Goal: Information Seeking & Learning: Find specific fact

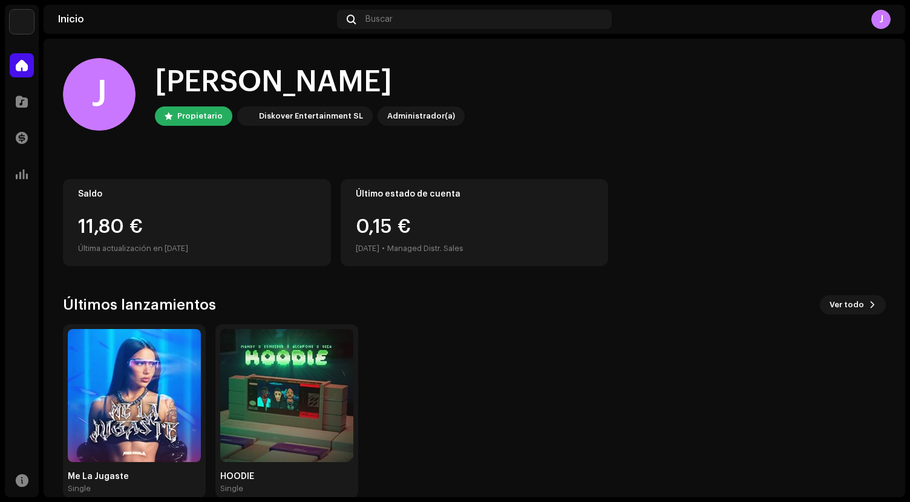
click at [159, 420] on img at bounding box center [134, 395] width 133 height 133
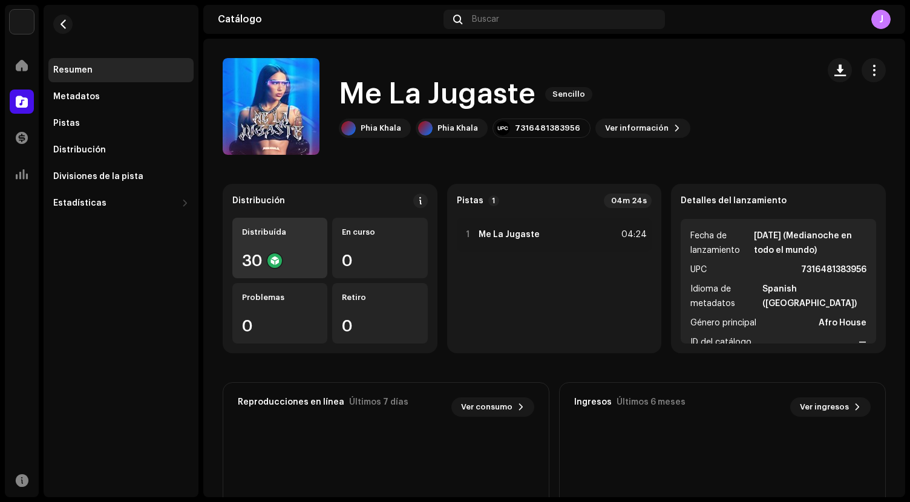
click at [303, 261] on div "30" at bounding box center [280, 261] width 76 height 16
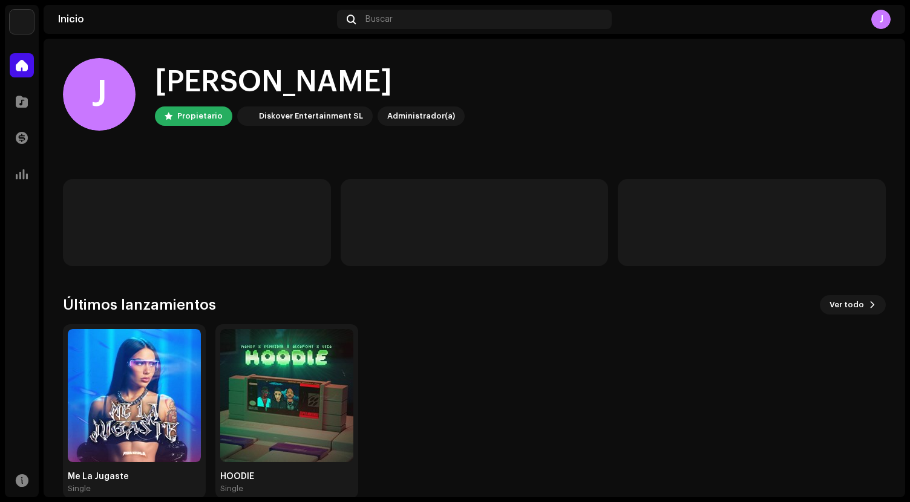
scroll to position [21, 0]
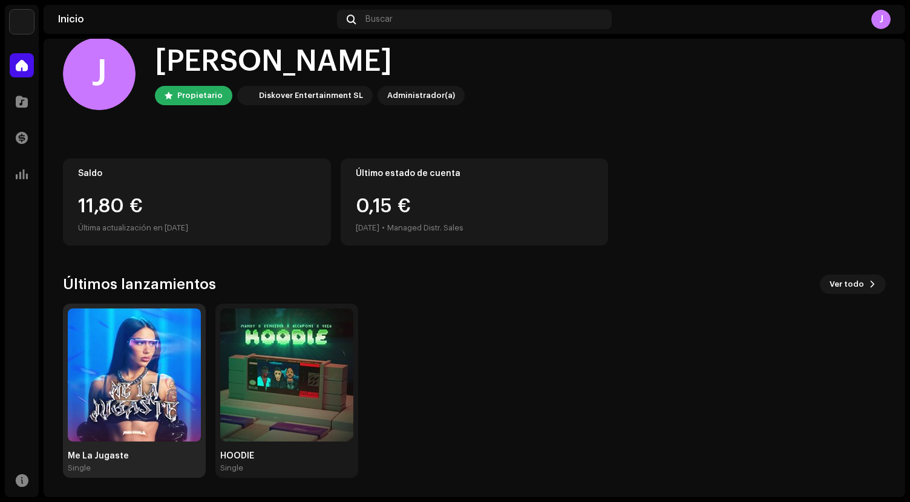
click at [156, 340] on img at bounding box center [134, 375] width 133 height 133
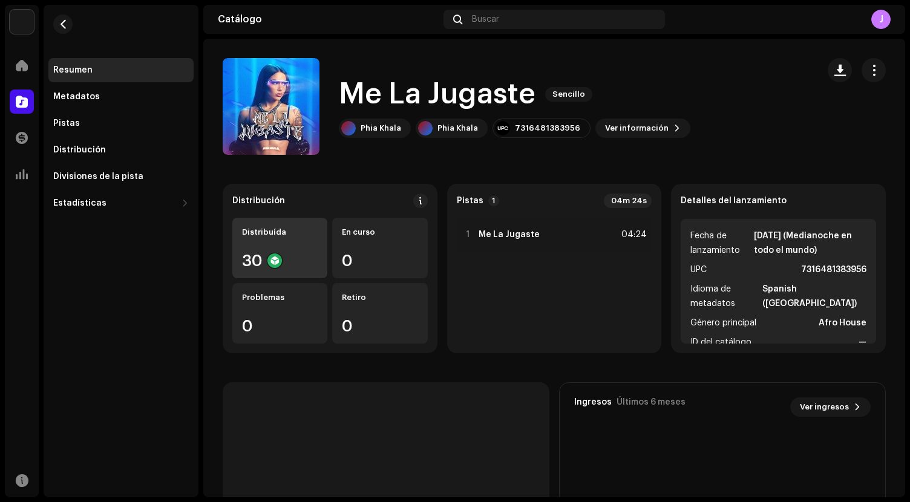
click at [300, 240] on div "Distribuída 30" at bounding box center [279, 248] width 95 height 61
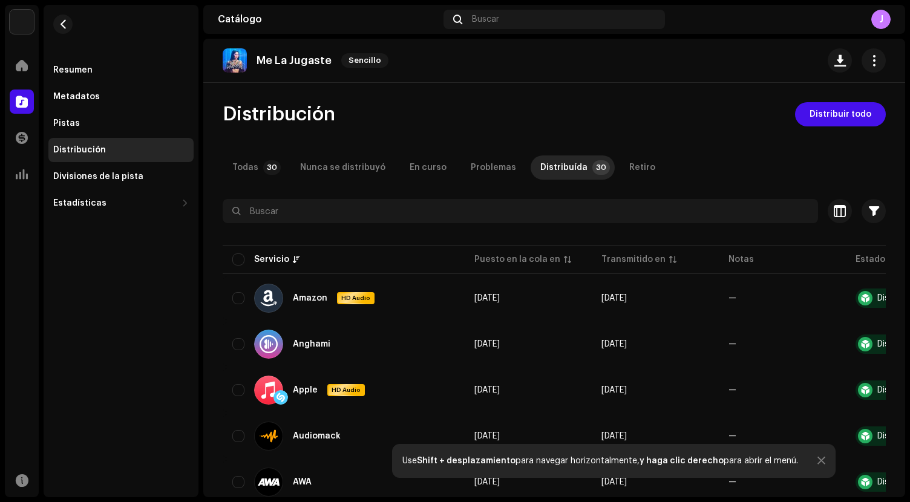
click at [248, 64] on div "Me La Jugaste Sencillo" at bounding box center [308, 60] width 171 height 24
click at [239, 61] on img at bounding box center [235, 60] width 24 height 24
click at [275, 62] on p "Me La Jugaste" at bounding box center [294, 60] width 75 height 13
click at [228, 61] on img at bounding box center [235, 60] width 24 height 24
click at [94, 67] on div "Resumen" at bounding box center [121, 70] width 136 height 10
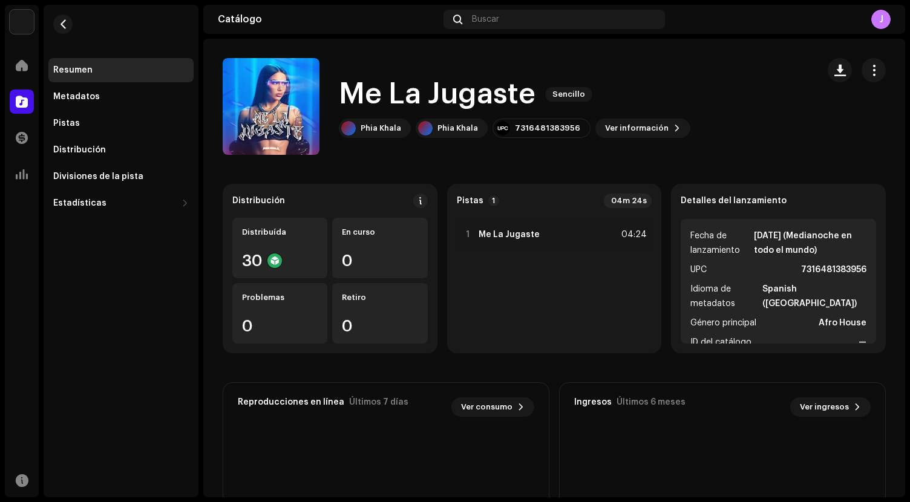
scroll to position [16, 0]
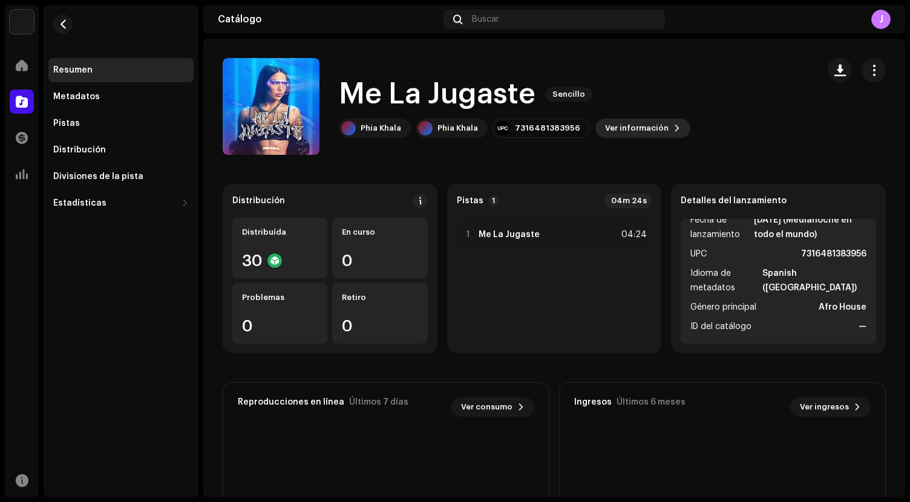
click at [611, 128] on span "Ver información" at bounding box center [637, 128] width 64 height 24
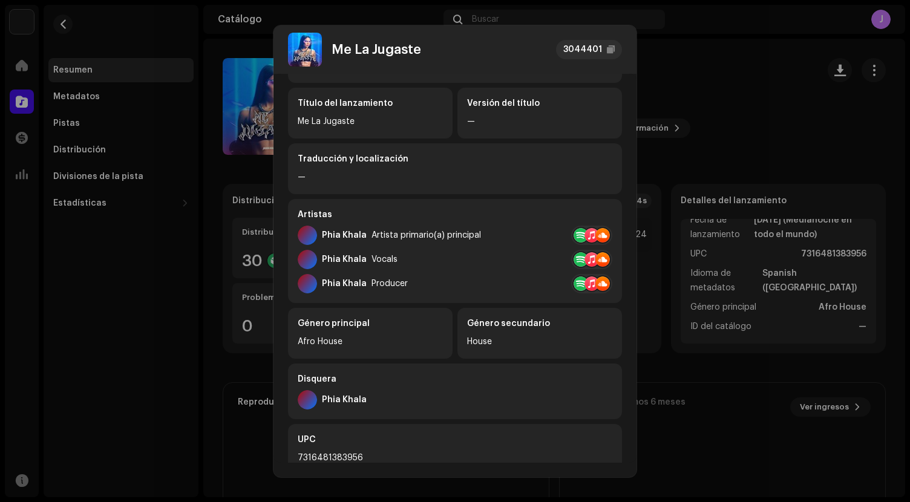
scroll to position [0, 0]
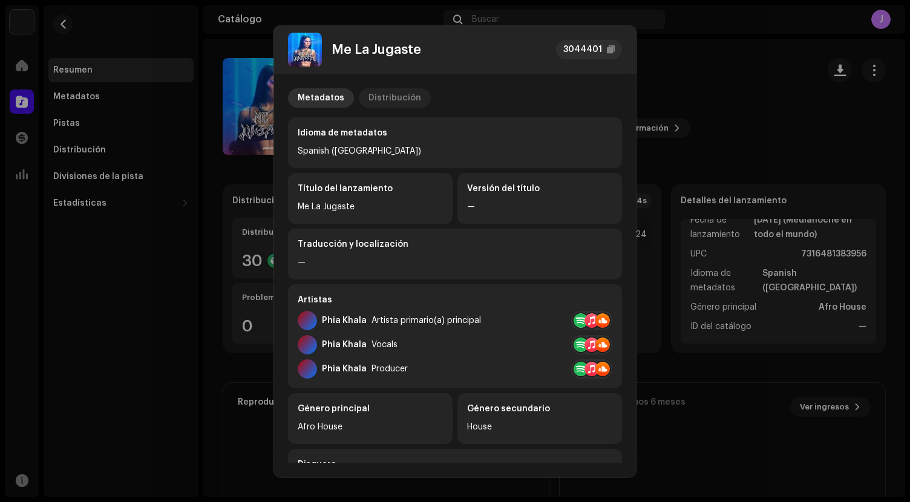
click at [377, 92] on div "Distribución" at bounding box center [395, 97] width 53 height 19
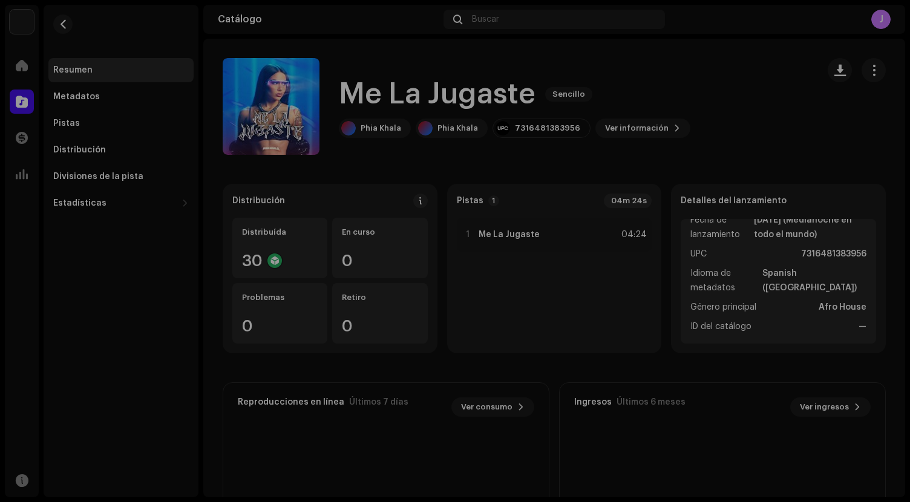
click at [756, 114] on div "Me La Jugaste 3044401 Metadatos Distribución Fecha de lanzamiento 4 oct 2025 (M…" at bounding box center [455, 251] width 910 height 502
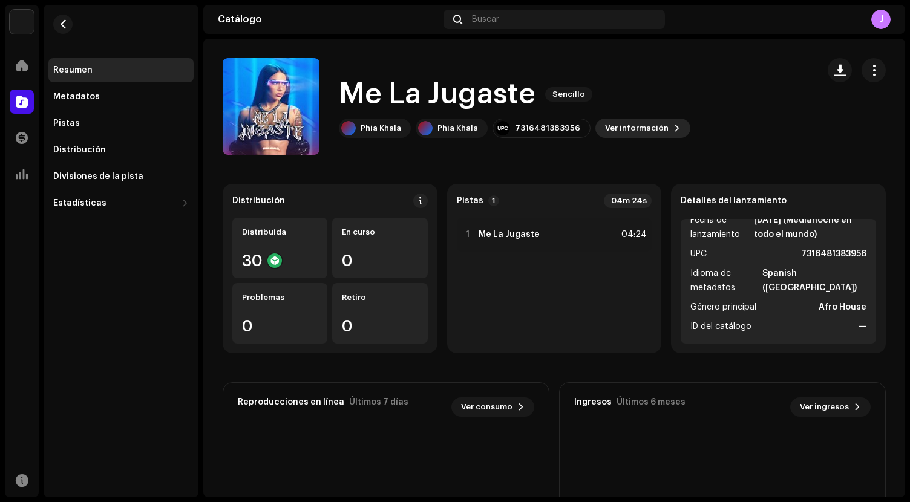
click at [642, 132] on span "Ver información" at bounding box center [637, 128] width 64 height 24
click at [689, 94] on div "Me La Jugaste 3044401 Metadatos Distribución Idioma de metadatos Spanish (Latin…" at bounding box center [455, 251] width 910 height 502
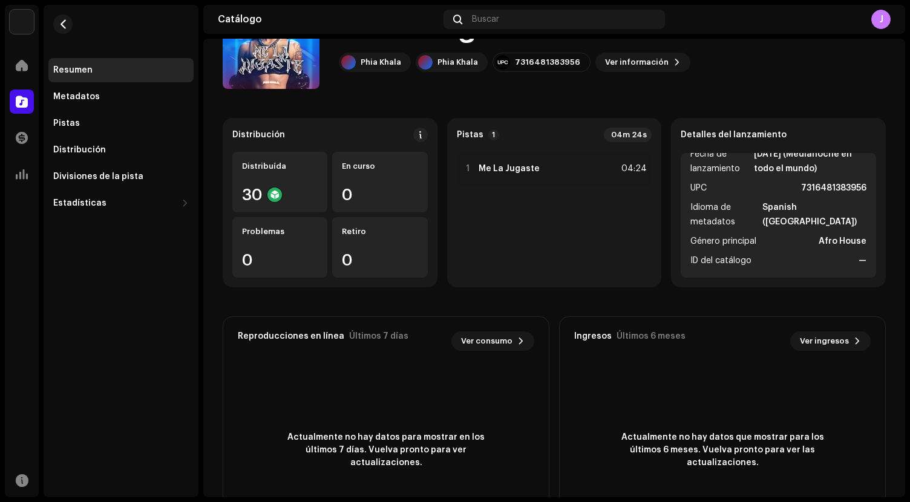
scroll to position [72, 0]
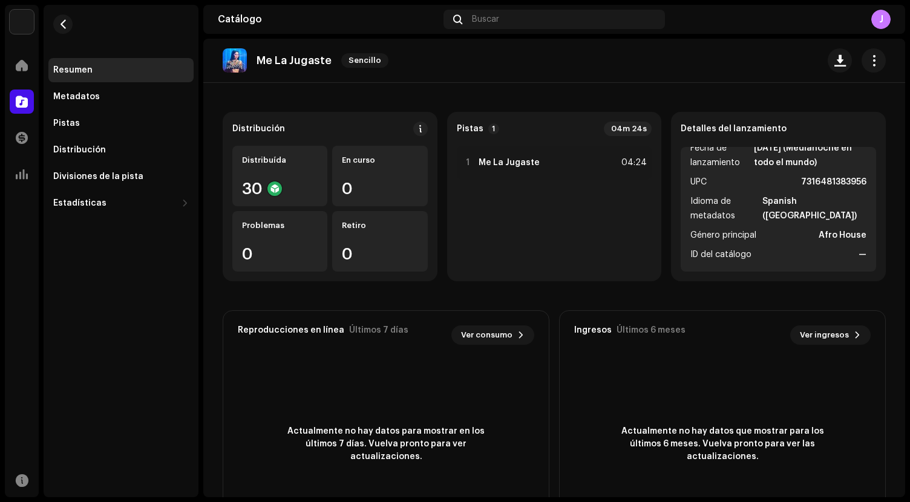
drag, startPoint x: 782, startPoint y: 127, endPoint x: 780, endPoint y: 204, distance: 76.9
click at [781, 127] on re-o-release-hero "Me La Jugaste Sencillo Me La Jugaste Sencillo Phia Khala Phia Khala 73164813839…" at bounding box center [554, 87] width 702 height 97
click at [775, 235] on li "Género principal Afro House" at bounding box center [778, 235] width 176 height 15
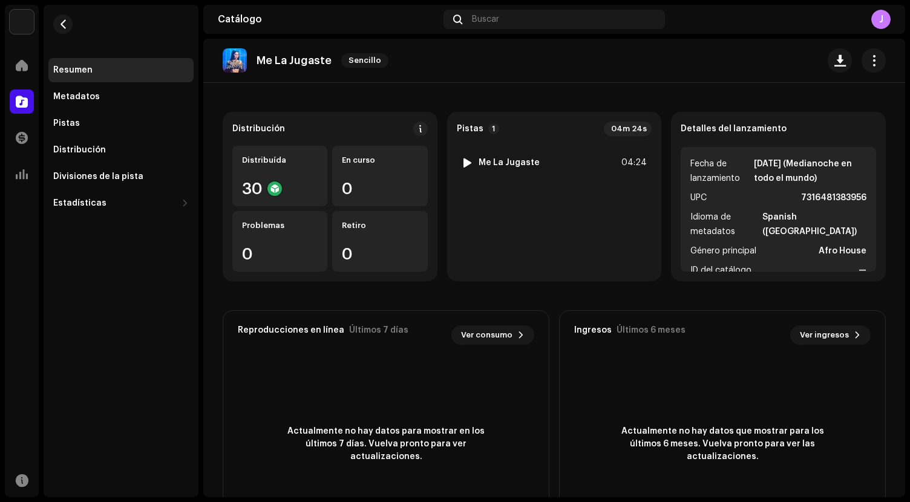
scroll to position [0, 0]
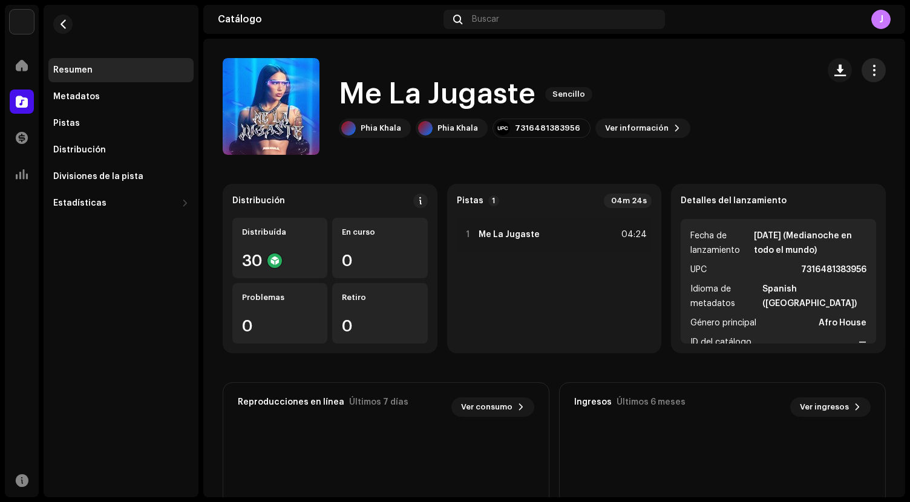
click at [870, 66] on span "button" at bounding box center [873, 70] width 11 height 10
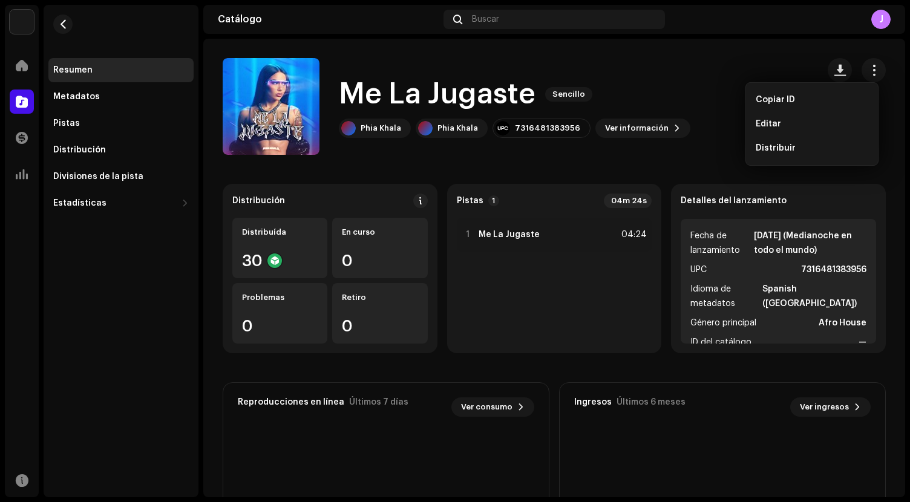
click at [691, 115] on div "Me La Jugaste Sencillo Phia Khala Phia Khala 7316481383956 Ver información" at bounding box center [516, 106] width 586 height 97
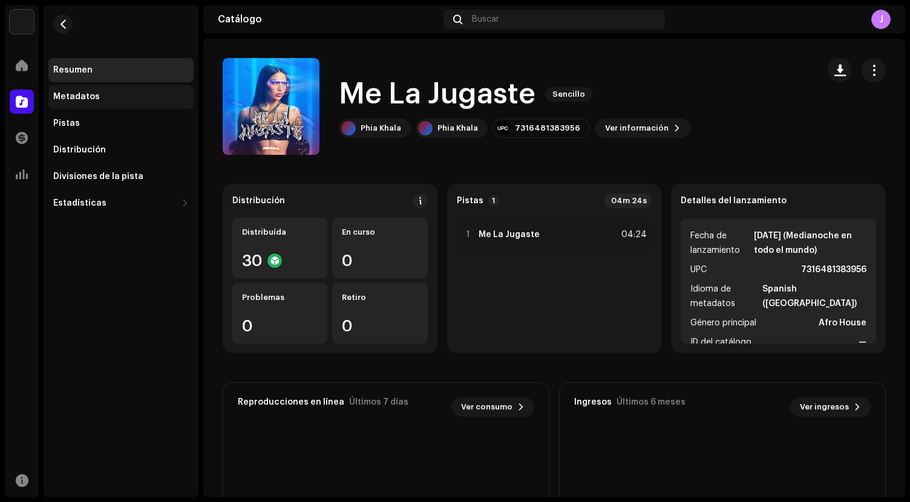
click at [104, 99] on div "Metadatos" at bounding box center [121, 97] width 136 height 10
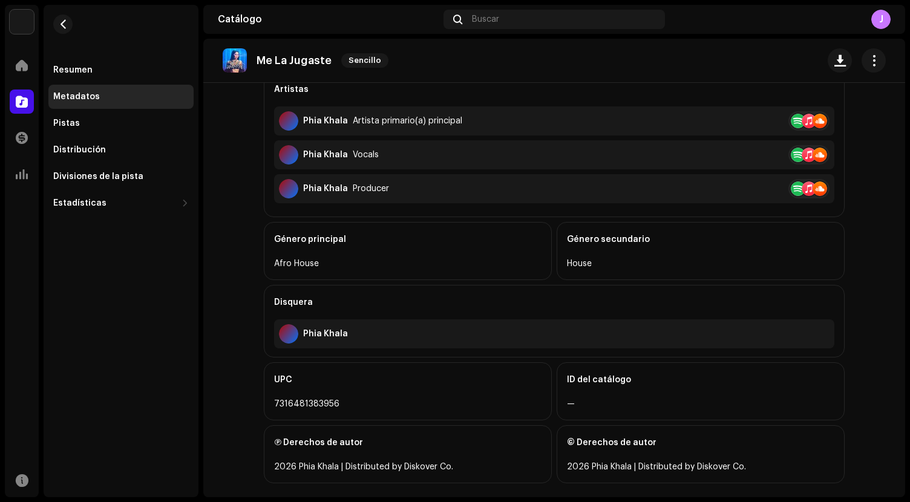
scroll to position [350, 0]
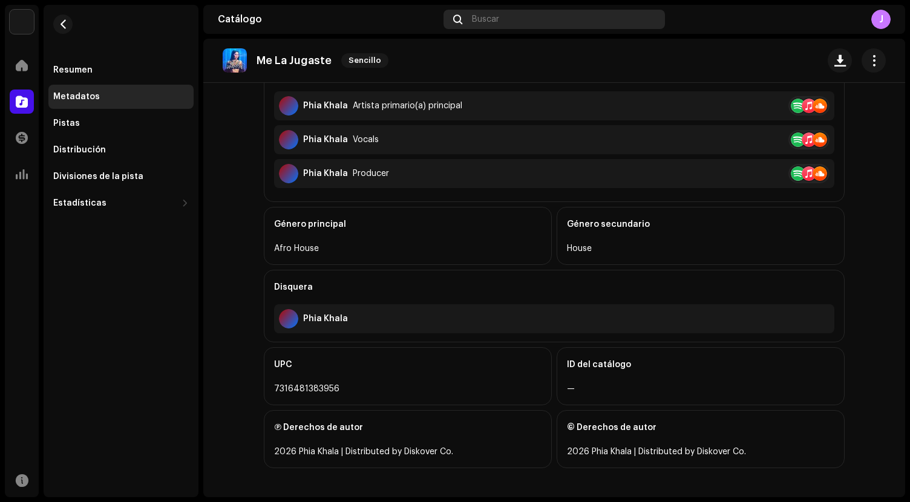
click at [503, 18] on div "Buscar" at bounding box center [554, 19] width 221 height 19
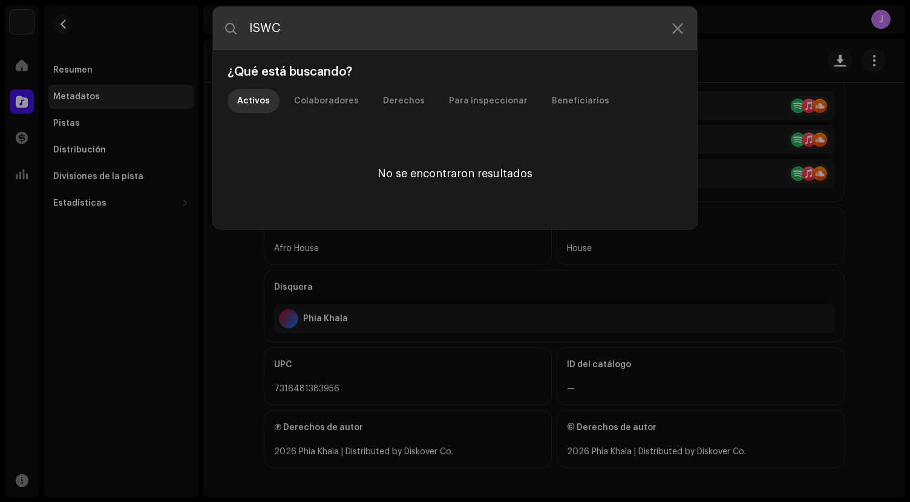
type input "ISWC"
